Goal: Task Accomplishment & Management: Use online tool/utility

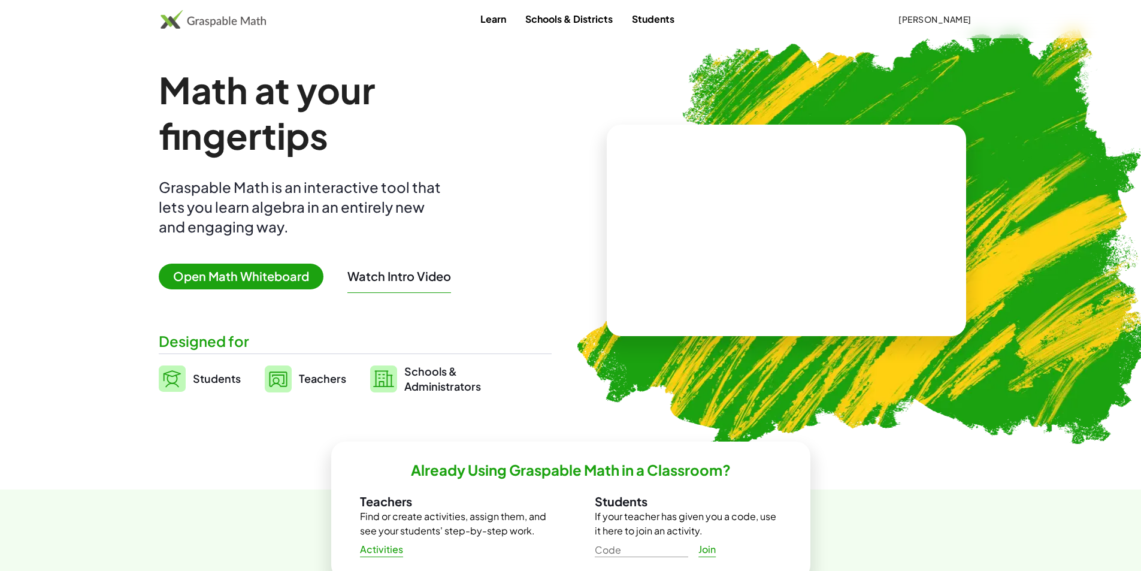
click at [220, 276] on span "Open Math Whiteboard" at bounding box center [241, 277] width 165 height 26
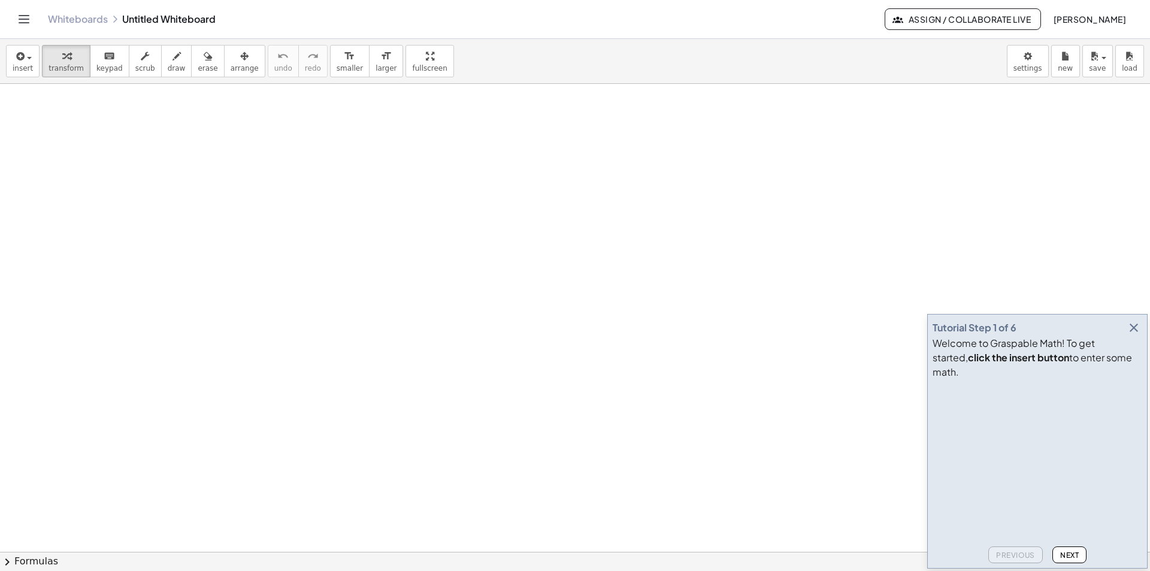
click at [1135, 335] on icon "button" at bounding box center [1134, 327] width 14 height 14
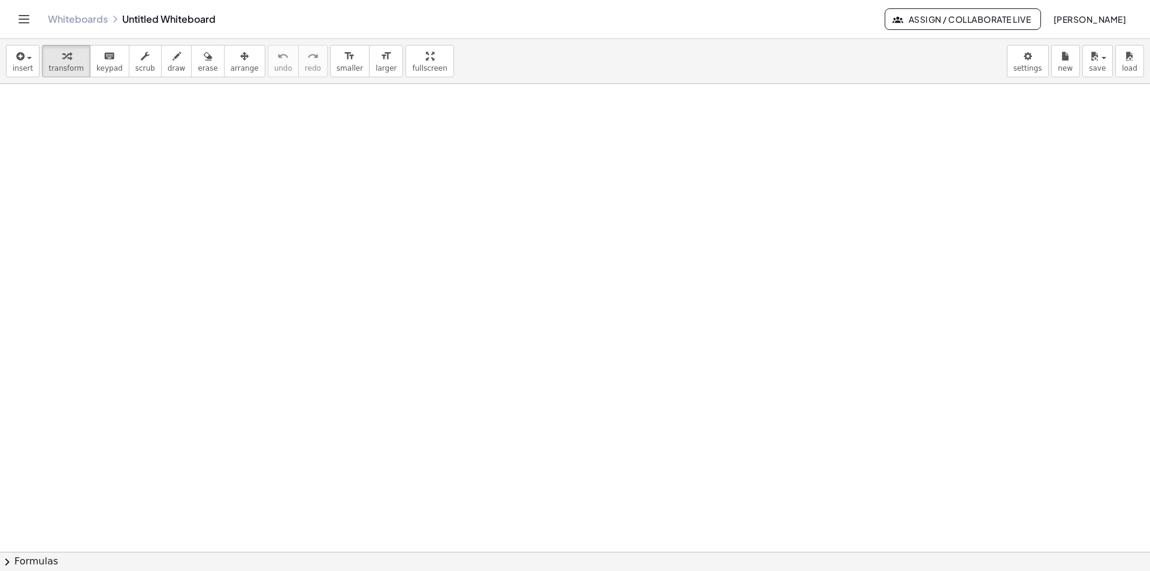
click at [897, 19] on span "Assign / Collaborate Live" at bounding box center [963, 19] width 136 height 11
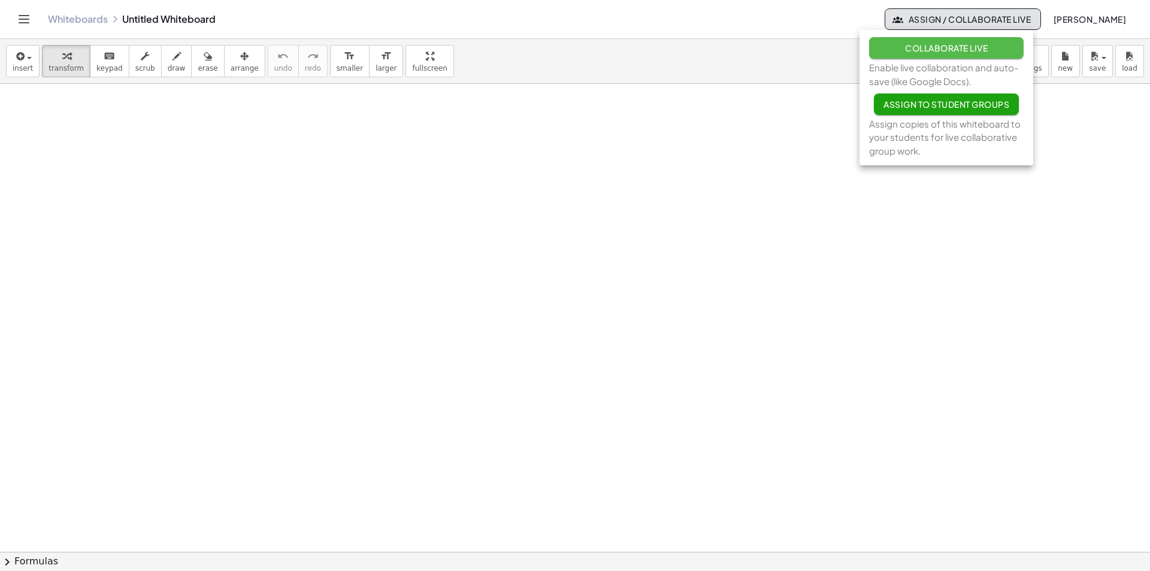
click at [934, 50] on span "Collaborate Live" at bounding box center [946, 48] width 83 height 11
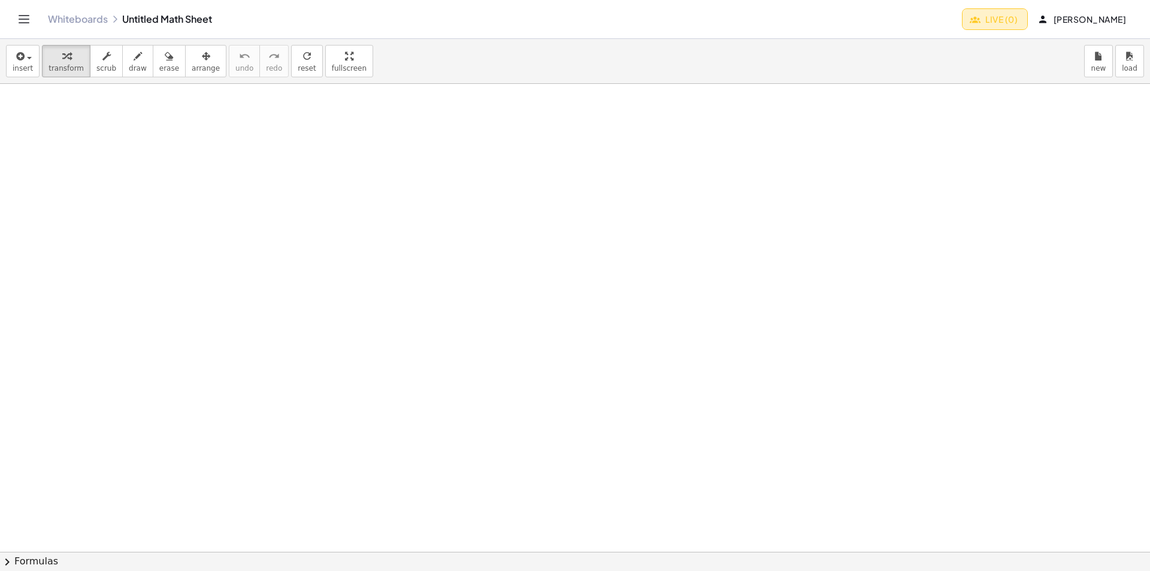
click at [983, 20] on span "Live (0)" at bounding box center [995, 19] width 46 height 11
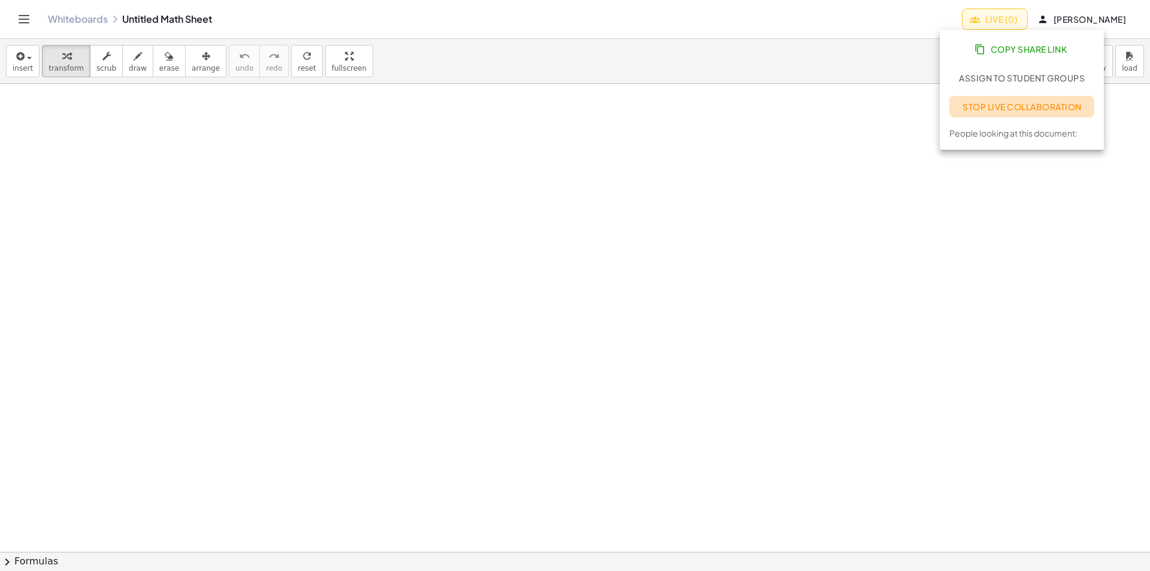
click at [1006, 107] on span "Stop Live Collaboration" at bounding box center [1021, 106] width 119 height 11
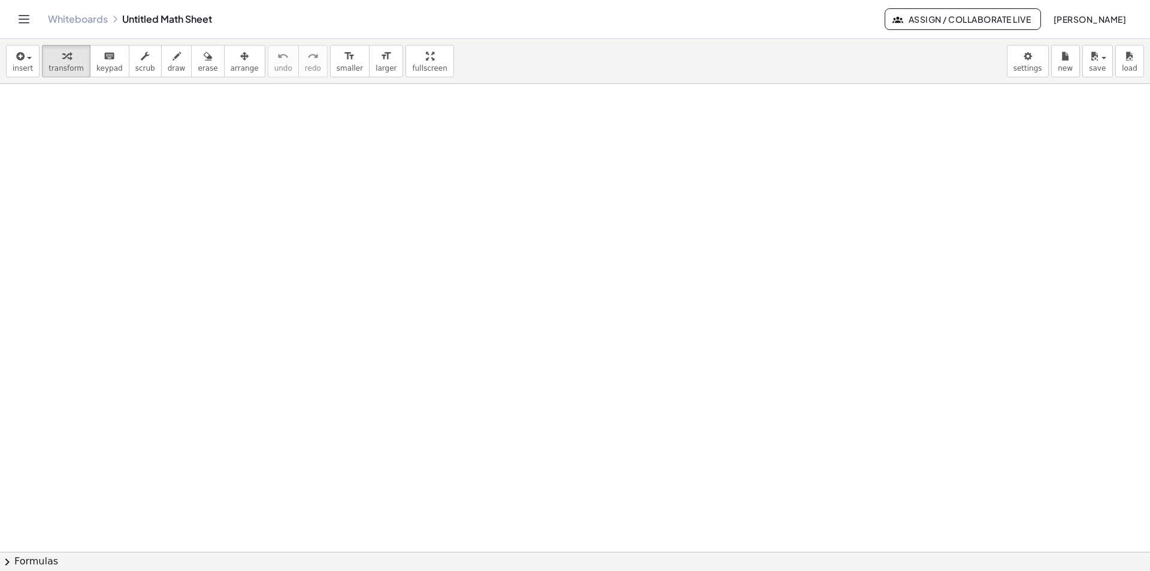
click at [991, 22] on span "Assign / Collaborate Live" at bounding box center [963, 19] width 136 height 11
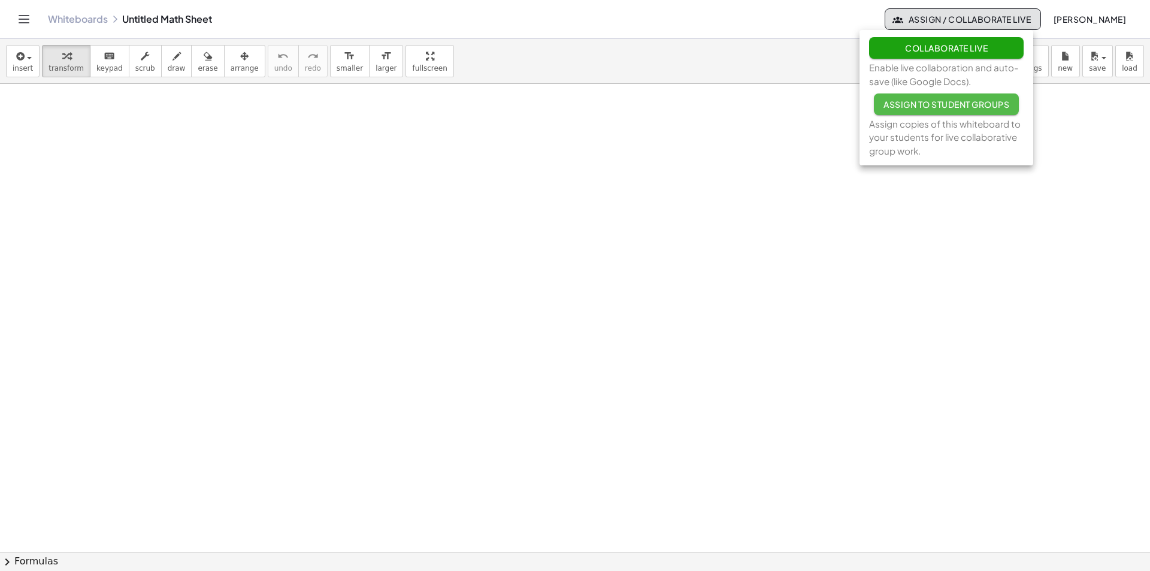
click at [943, 104] on span "Assign to Student Groups" at bounding box center [946, 104] width 126 height 11
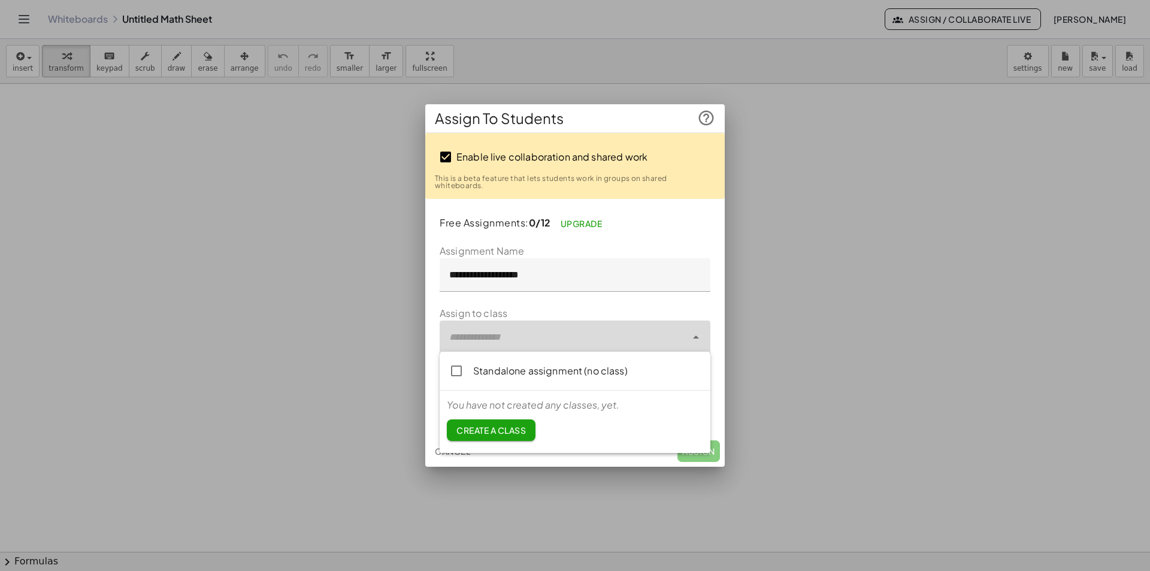
click at [694, 332] on icon at bounding box center [696, 337] width 14 height 14
click at [695, 335] on icon at bounding box center [696, 337] width 14 height 14
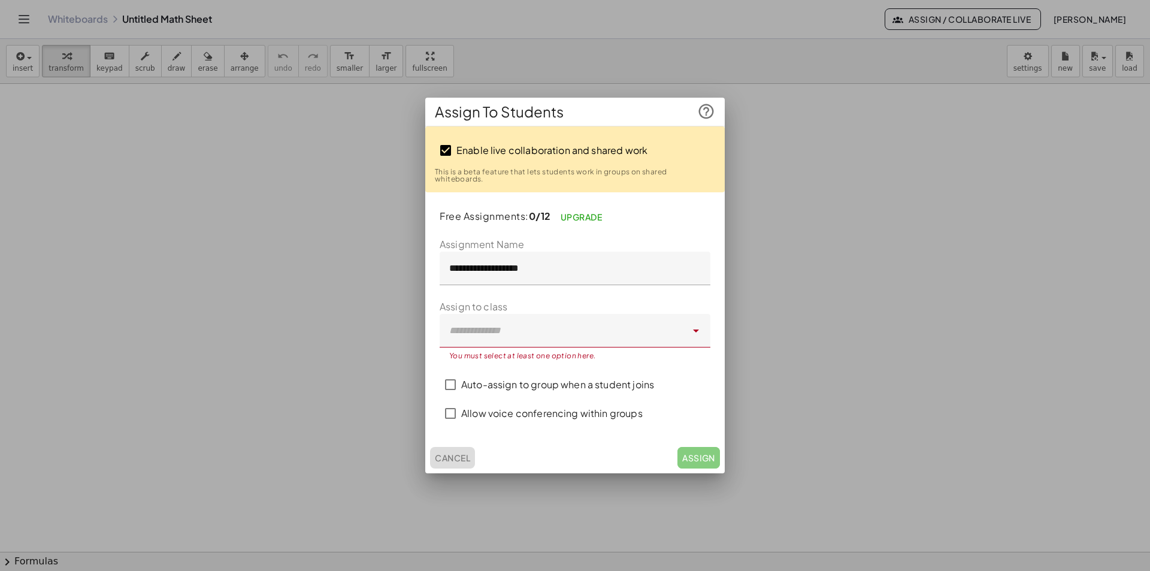
click at [456, 452] on span "Cancel" at bounding box center [452, 457] width 35 height 11
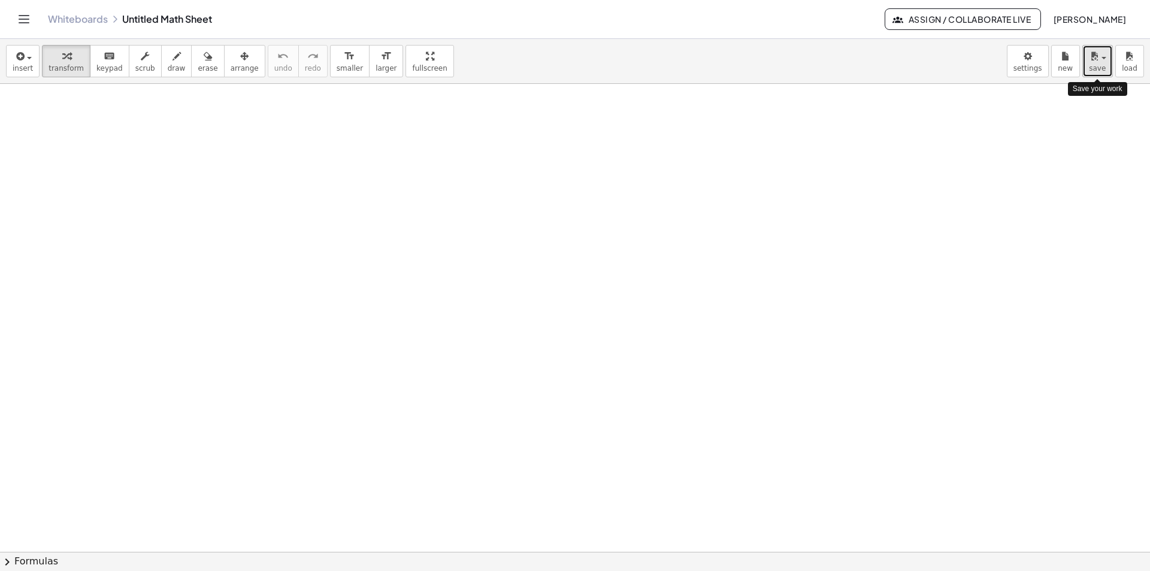
click at [1101, 64] on span "save" at bounding box center [1097, 68] width 17 height 8
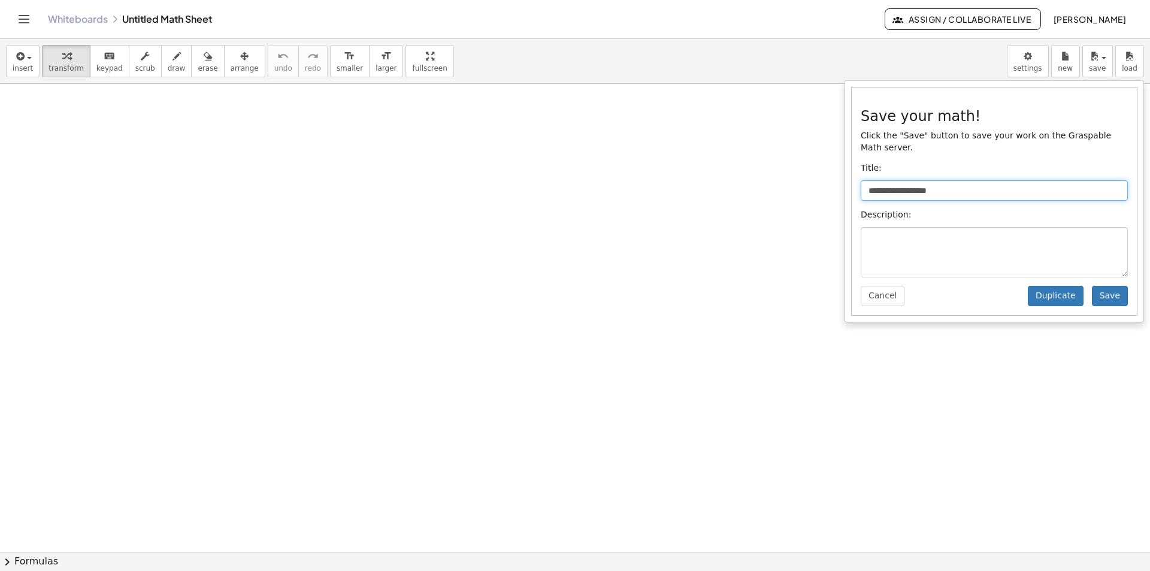
click at [953, 180] on input "**********" at bounding box center [994, 190] width 267 height 20
type input "*"
drag, startPoint x: 886, startPoint y: 181, endPoint x: 880, endPoint y: 231, distance: 50.7
click at [880, 231] on textarea at bounding box center [994, 252] width 267 height 50
click at [895, 180] on input "**********" at bounding box center [994, 190] width 267 height 20
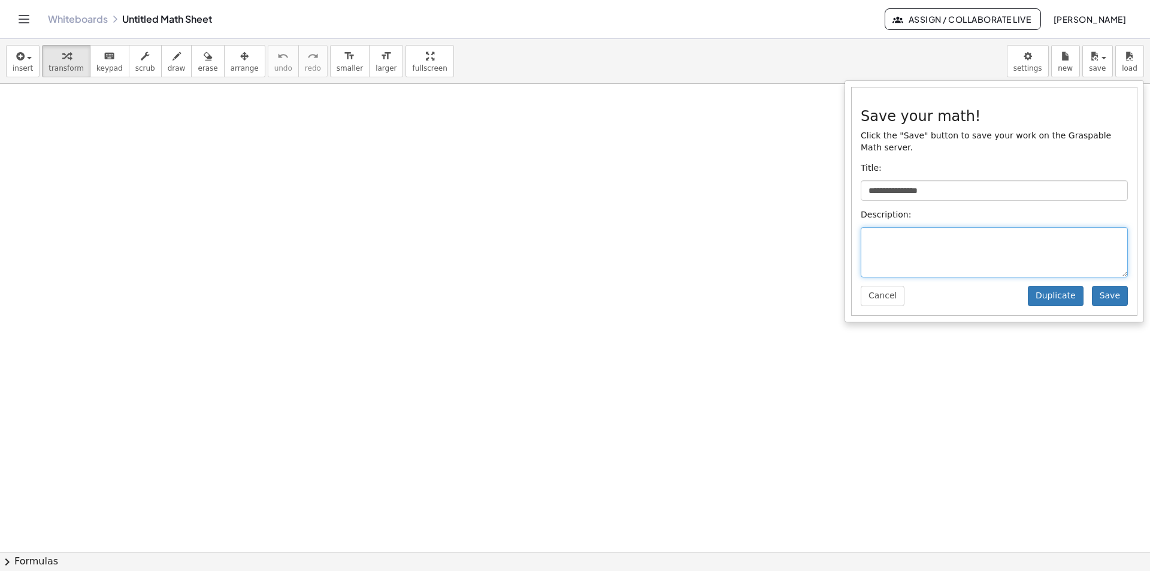
drag, startPoint x: 895, startPoint y: 179, endPoint x: 876, endPoint y: 234, distance: 58.1
click at [876, 234] on textarea at bounding box center [994, 252] width 267 height 50
click at [911, 180] on input "**********" at bounding box center [994, 190] width 267 height 20
type input "**********"
click at [915, 227] on textarea at bounding box center [994, 252] width 267 height 50
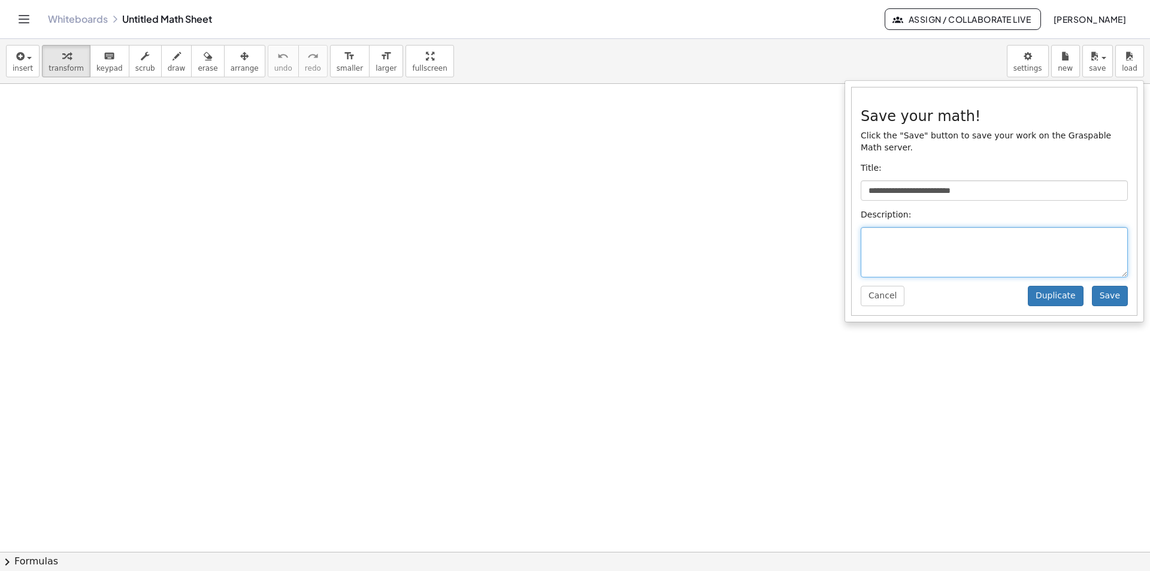
paste textarea "**********"
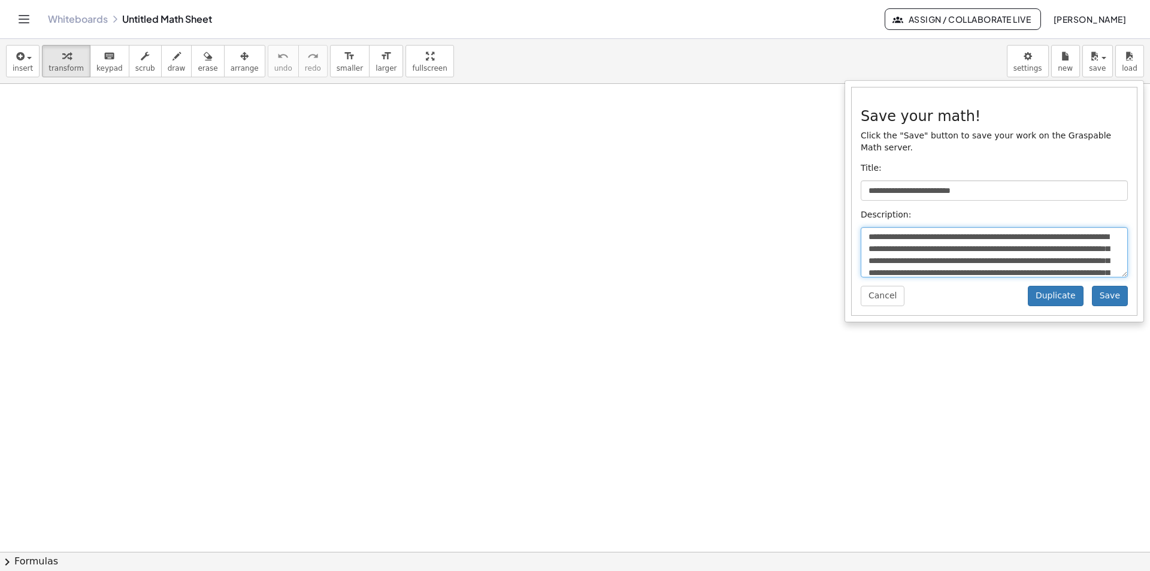
click at [868, 227] on textarea at bounding box center [994, 252] width 267 height 50
click at [1015, 249] on textarea at bounding box center [994, 252] width 267 height 50
click at [1060, 234] on textarea at bounding box center [994, 252] width 267 height 50
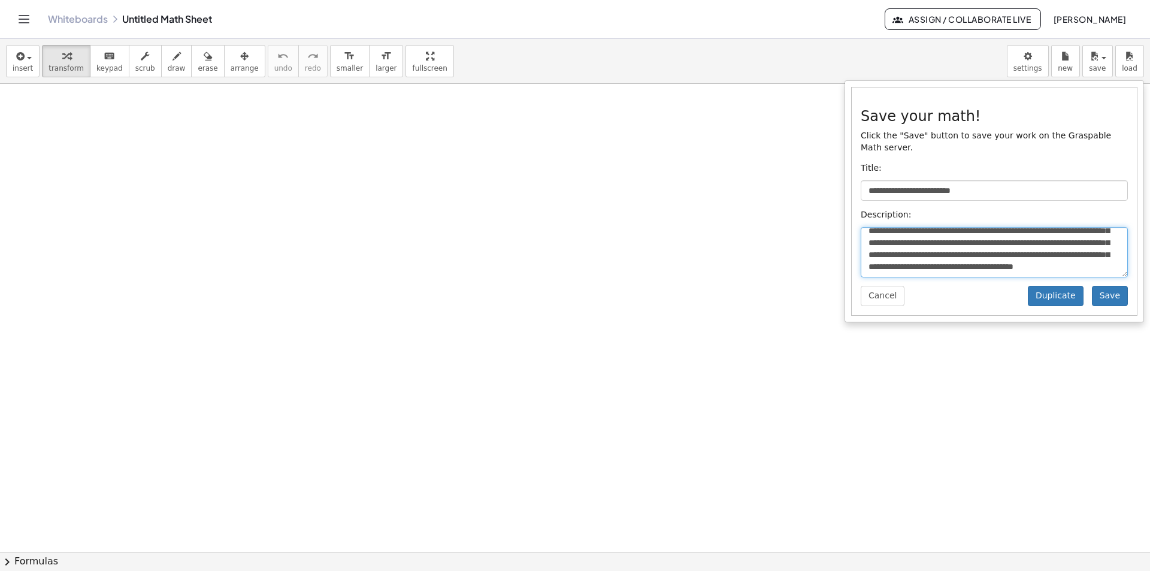
scroll to position [210, 0]
type textarea "**********"
click at [1117, 286] on button "Save" at bounding box center [1110, 296] width 36 height 20
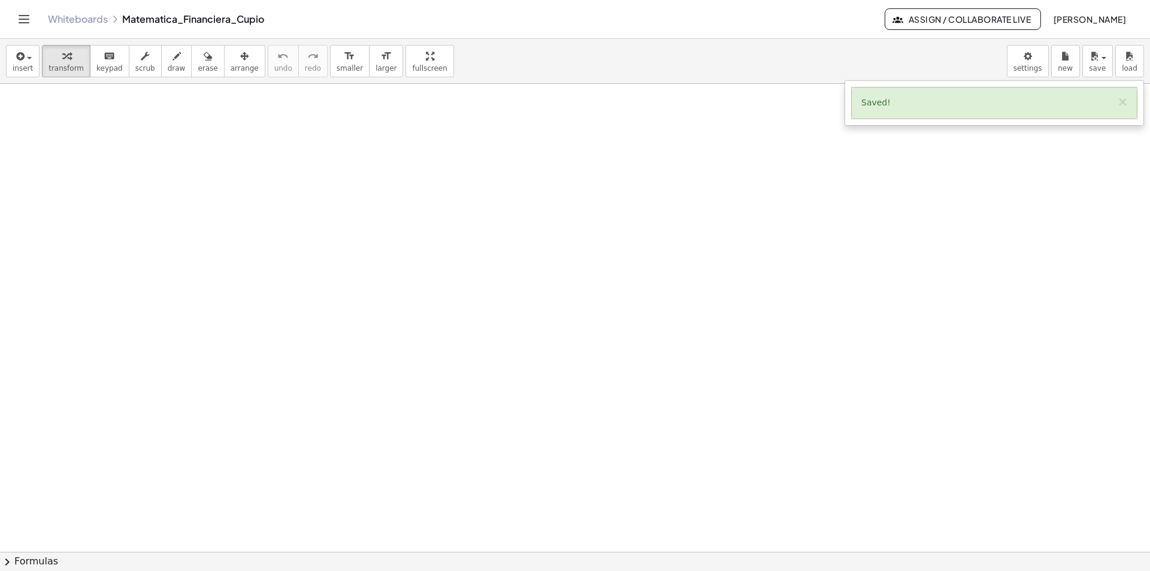
click at [134, 107] on div at bounding box center [575, 552] width 1150 height 936
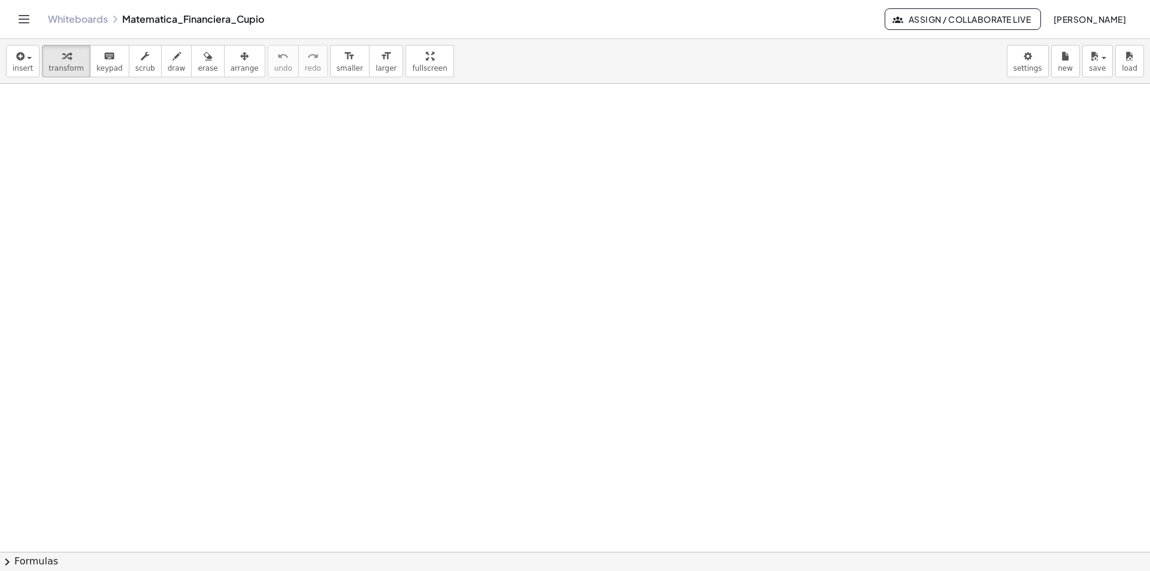
click at [134, 106] on div at bounding box center [575, 552] width 1150 height 936
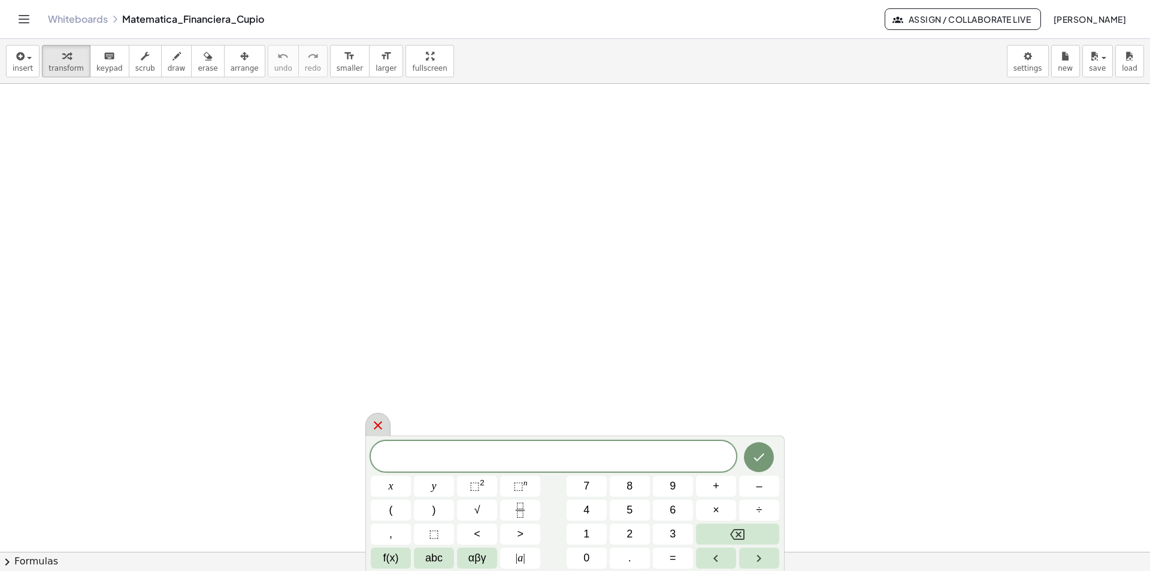
click at [382, 428] on icon at bounding box center [378, 425] width 14 height 14
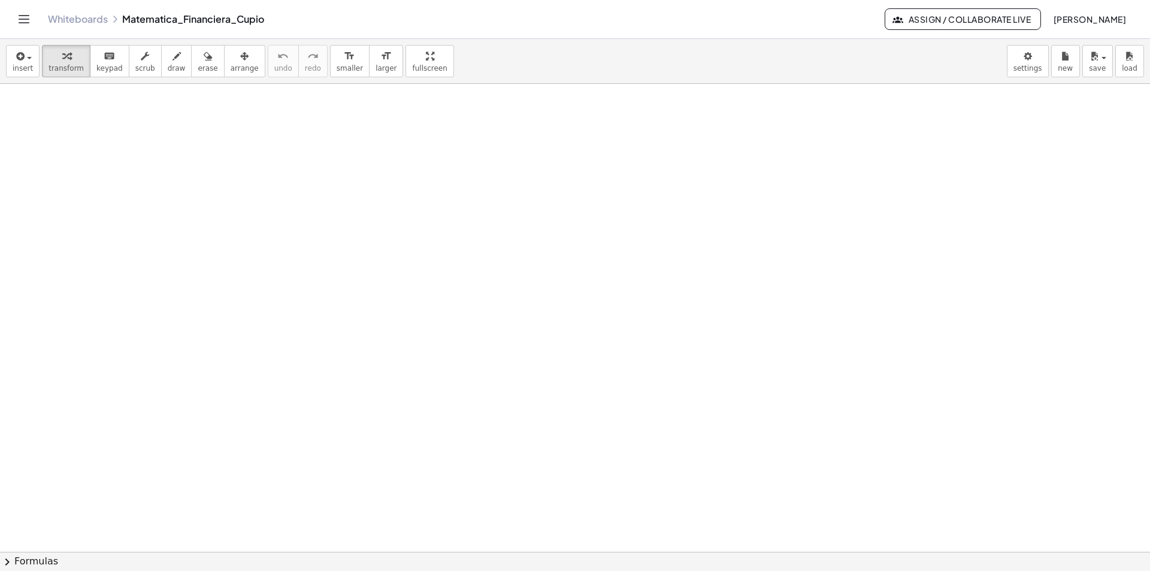
click at [151, 146] on div at bounding box center [575, 552] width 1150 height 936
